Goal: Task Accomplishment & Management: Manage account settings

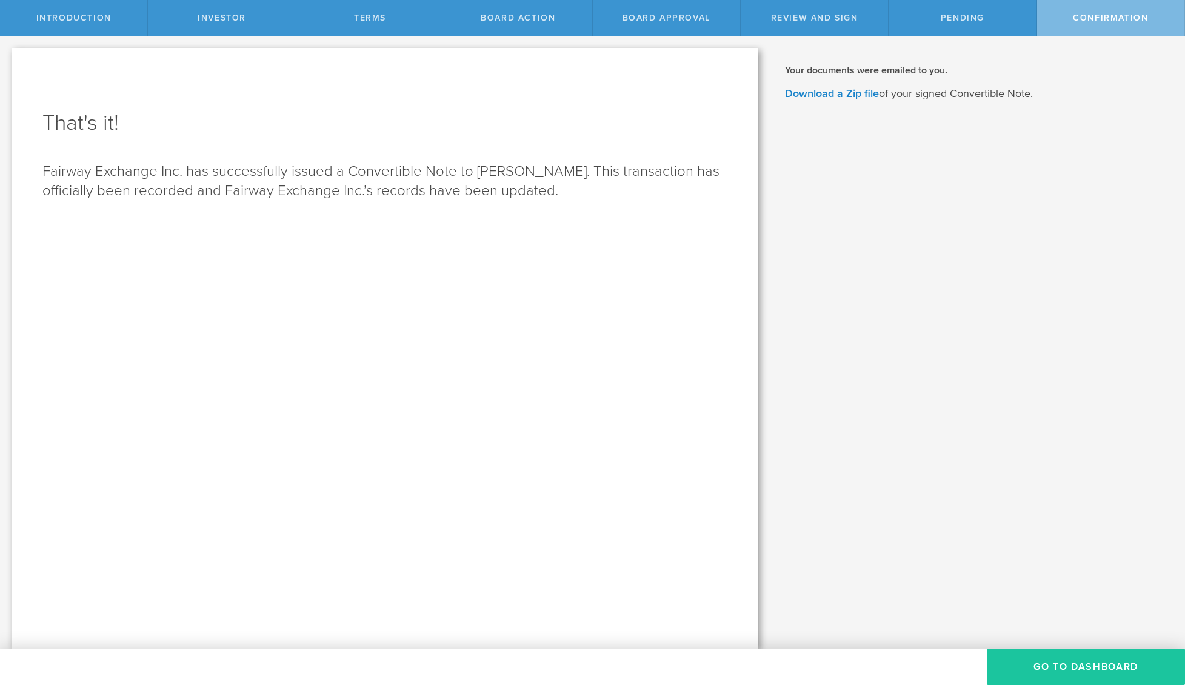
click at [1104, 659] on button "Go To Dashboard" at bounding box center [1086, 666] width 198 height 36
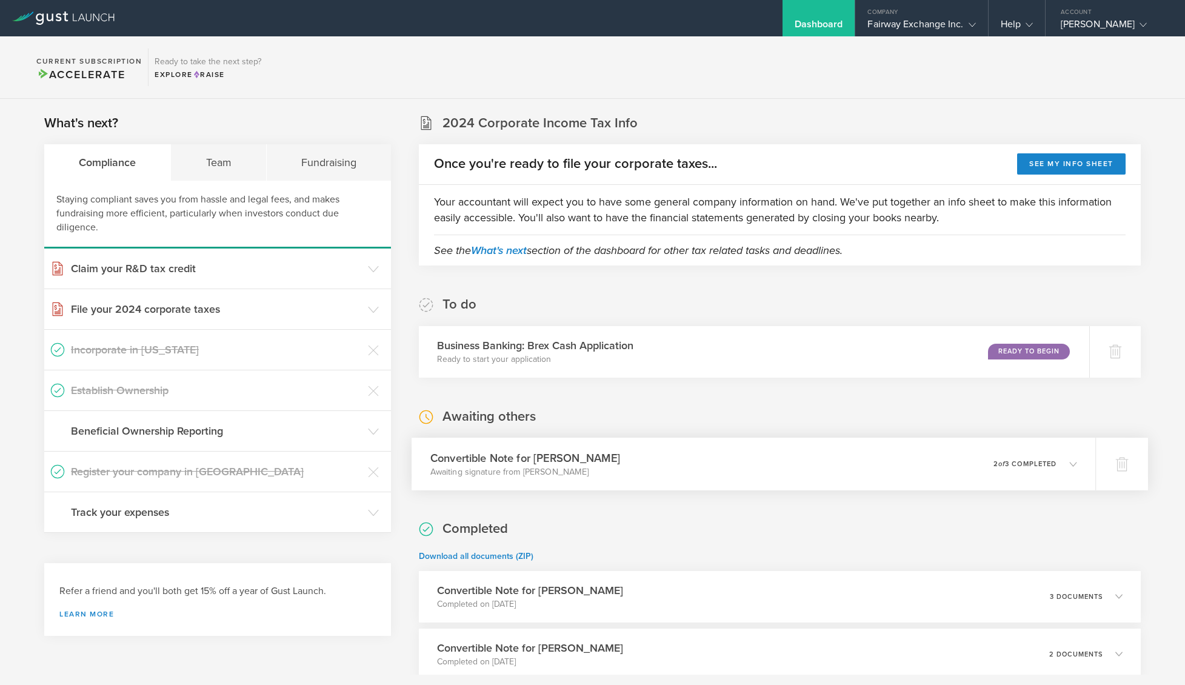
click at [1061, 467] on icon at bounding box center [1067, 463] width 20 height 11
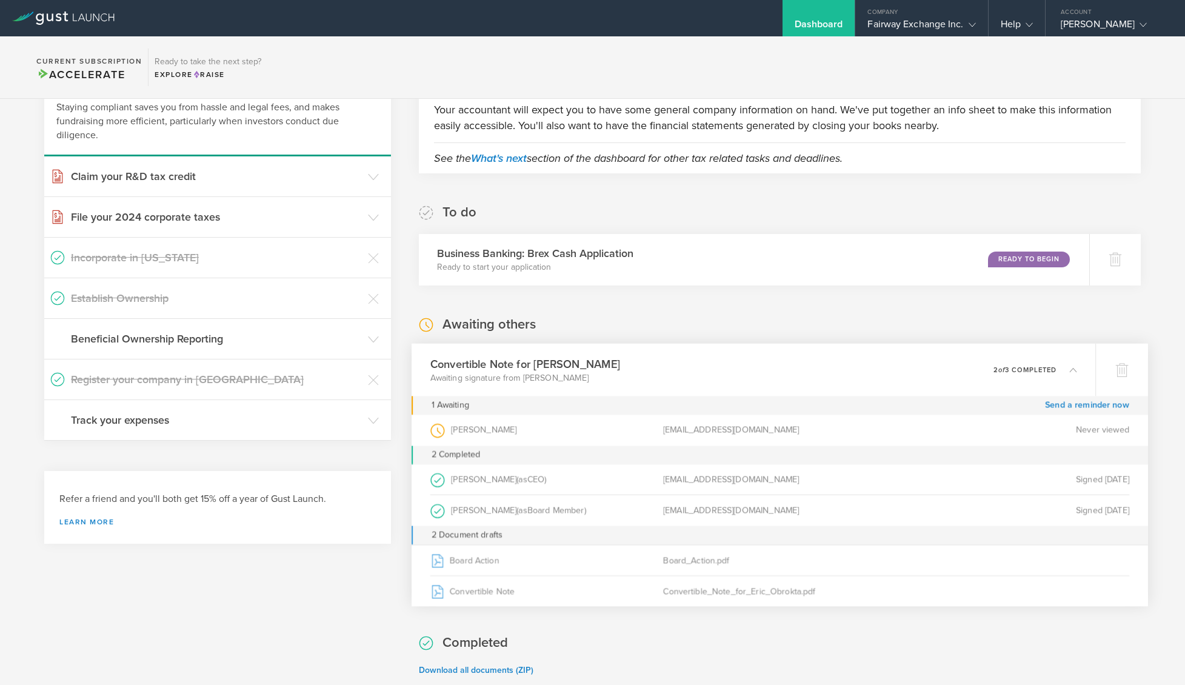
scroll to position [93, 0]
click at [1065, 408] on link "Send a reminder now" at bounding box center [1087, 404] width 84 height 19
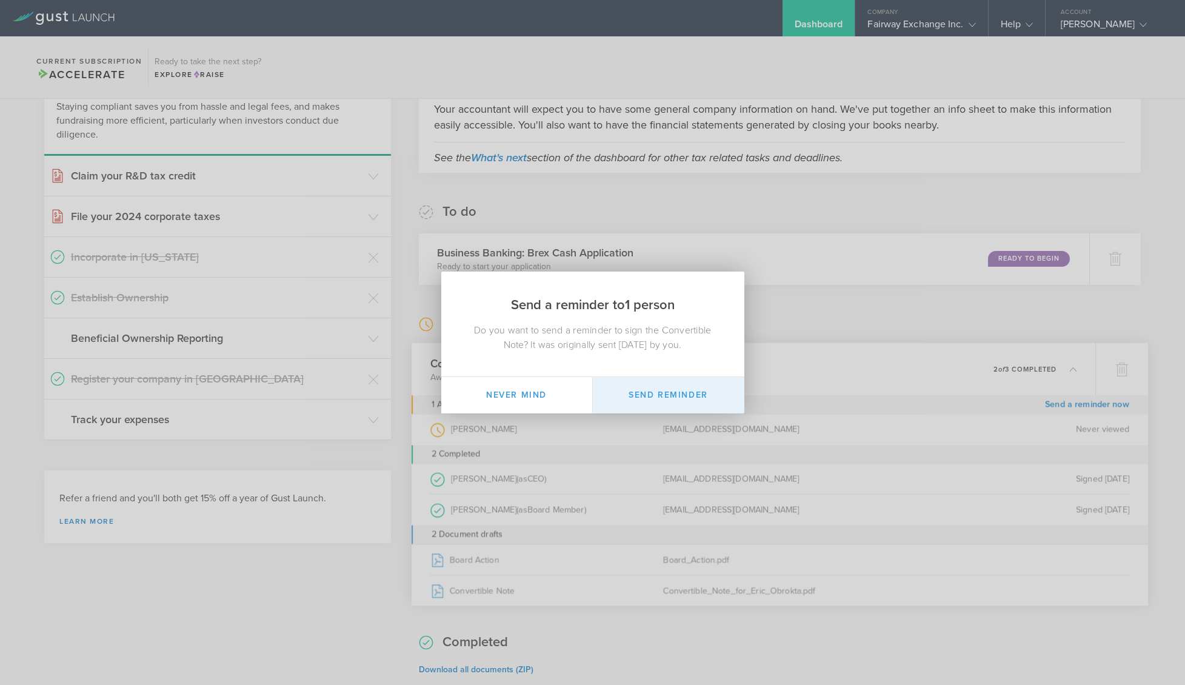
click at [687, 387] on button "Send Reminder" at bounding box center [668, 395] width 151 height 36
